Goal: Task Accomplishment & Management: Use online tool/utility

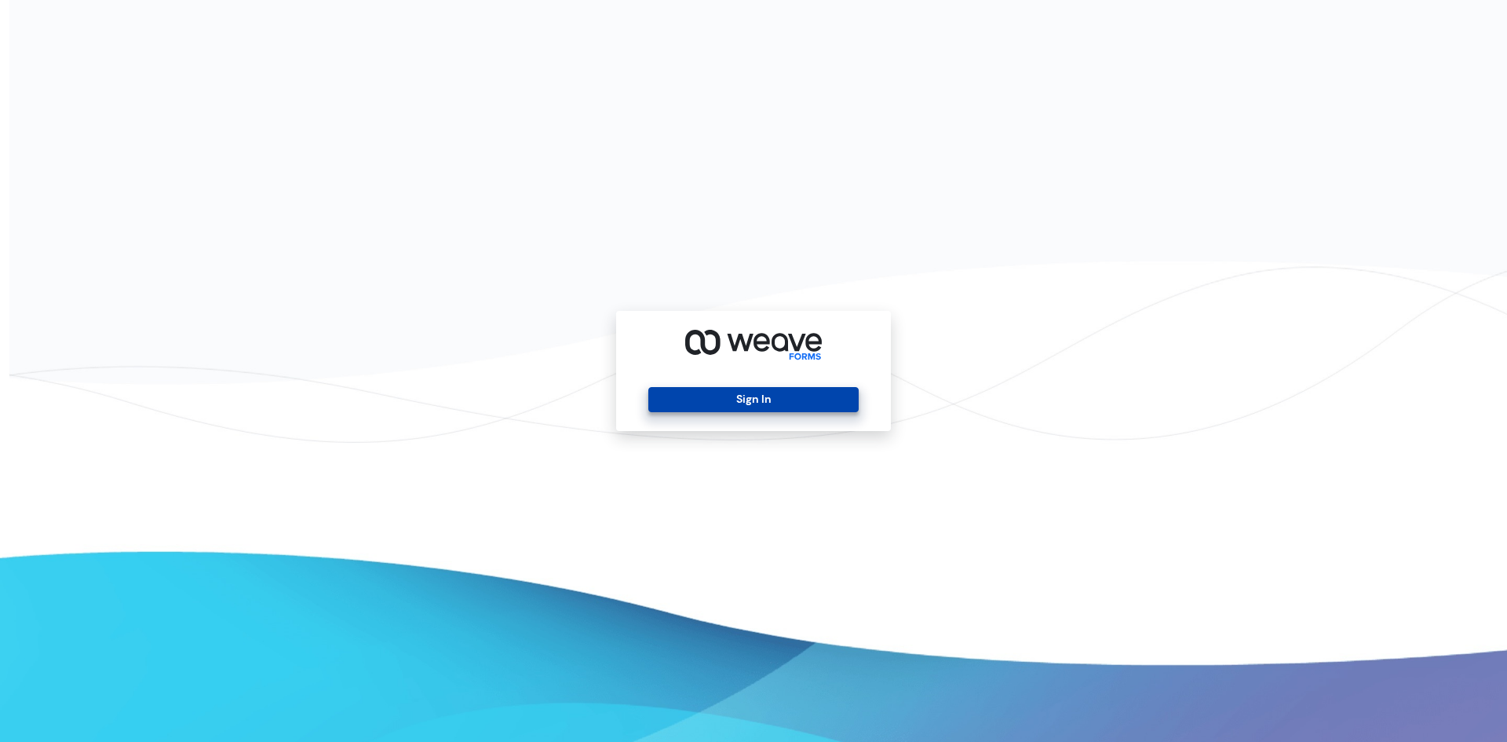
click at [822, 403] on button "Sign In" at bounding box center [753, 399] width 210 height 25
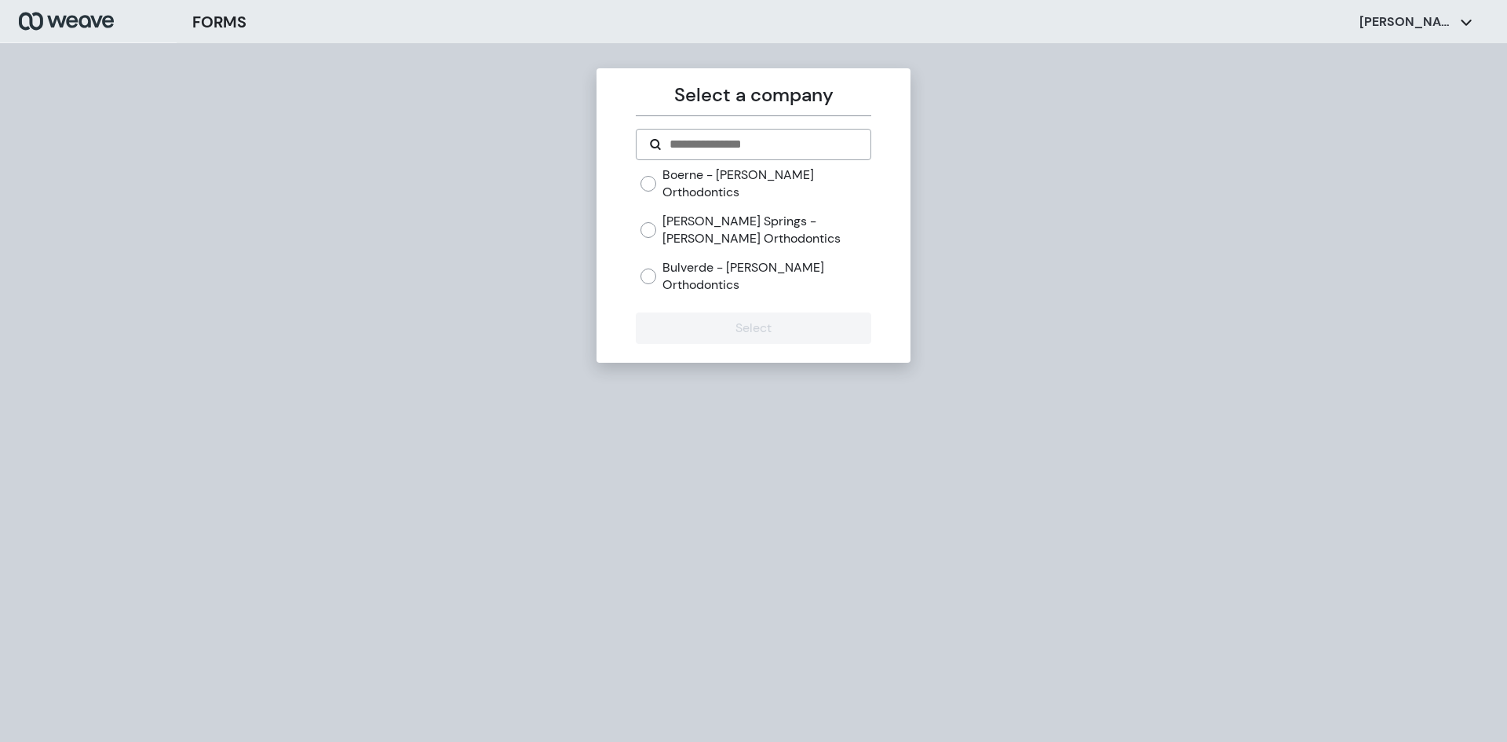
click at [670, 225] on label "[PERSON_NAME] Springs - [PERSON_NAME] Orthodontics" at bounding box center [766, 230] width 208 height 34
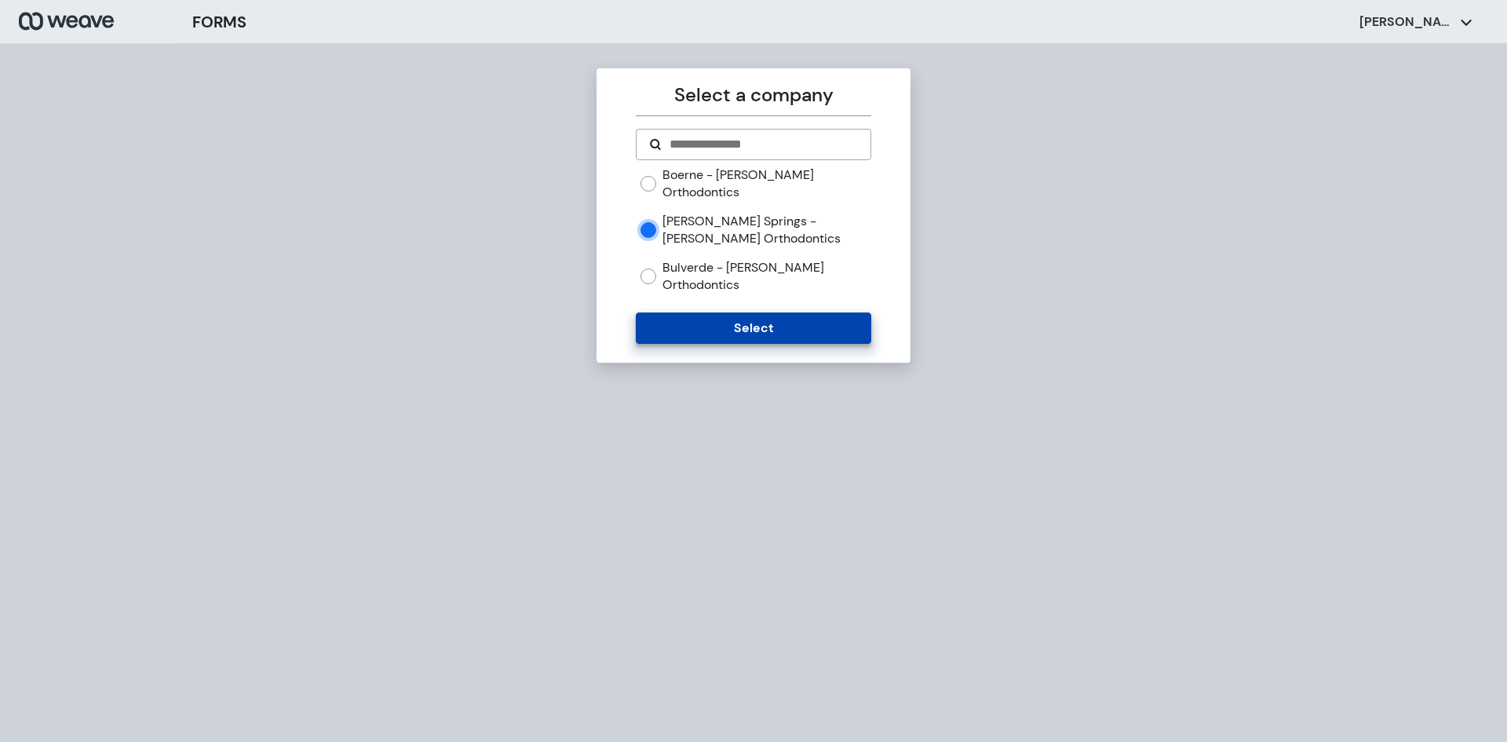
click at [685, 312] on button "Select" at bounding box center [753, 327] width 235 height 31
